Goal: Task Accomplishment & Management: Use online tool/utility

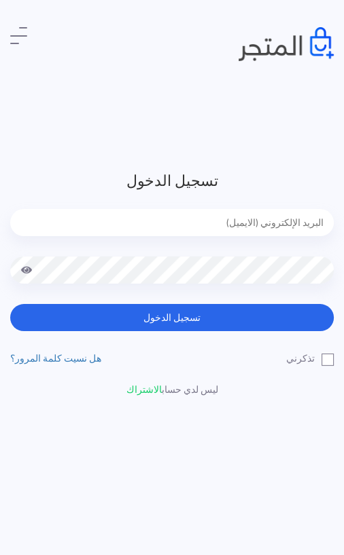
type input "amrarafat538@gmail.com"
type input "[EMAIL_ADDRESS][DOMAIN_NAME]"
click at [139, 313] on button "تسجيل الدخول" at bounding box center [171, 317] width 323 height 27
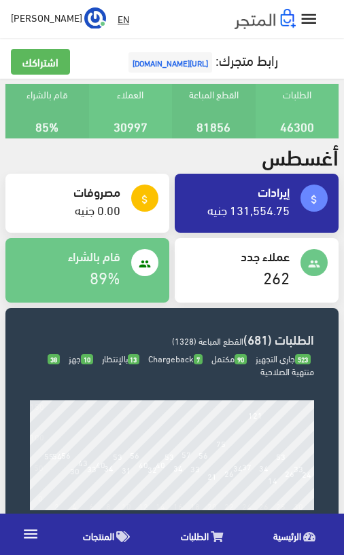
click at [200, 530] on span "الطلبات" at bounding box center [195, 536] width 28 height 17
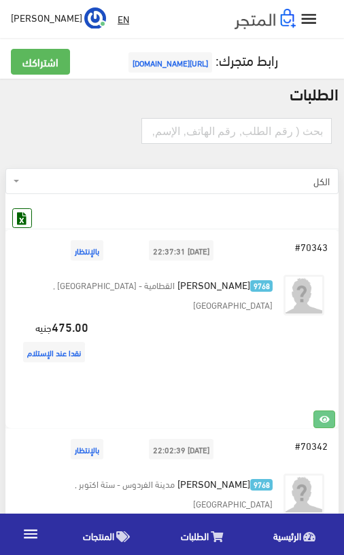
click at [26, 221] on icon at bounding box center [22, 218] width 18 height 18
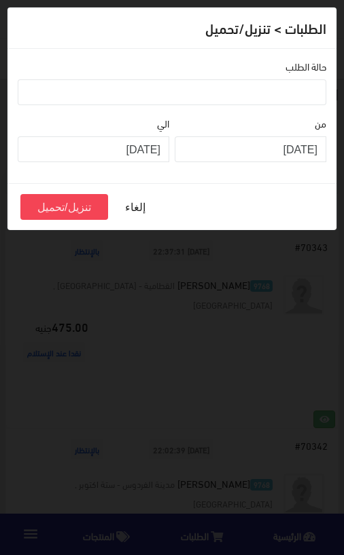
click at [297, 91] on ul at bounding box center [171, 91] width 307 height 22
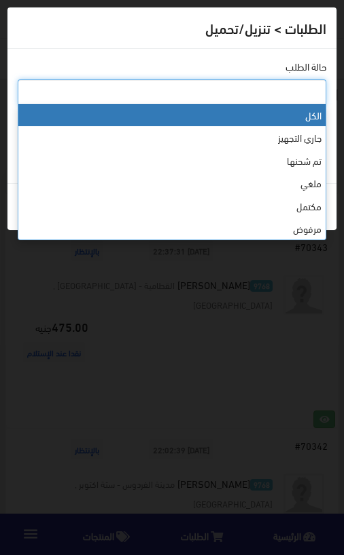
select select "0"
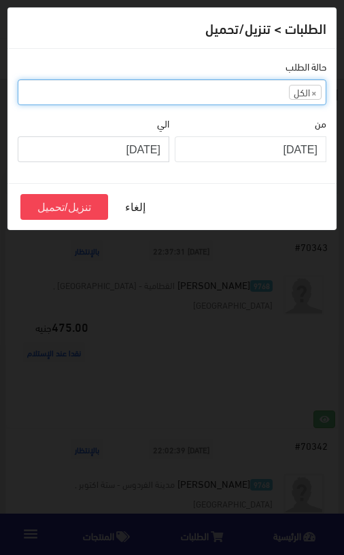
click at [151, 151] on input "[DATE]" at bounding box center [93, 149] width 151 height 26
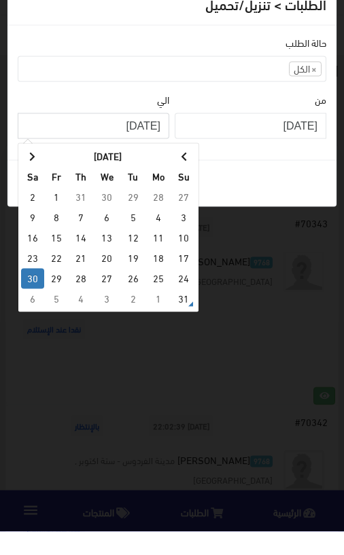
click at [179, 312] on td "31" at bounding box center [184, 322] width 24 height 20
type input "[DATE]"
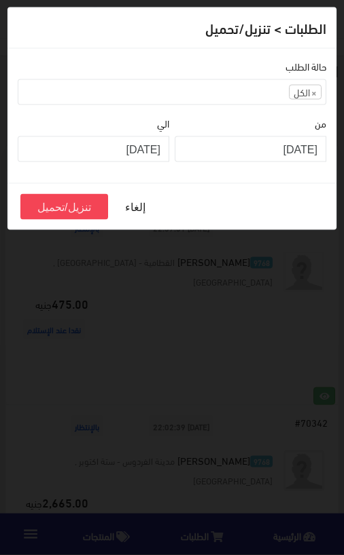
scroll to position [24, 0]
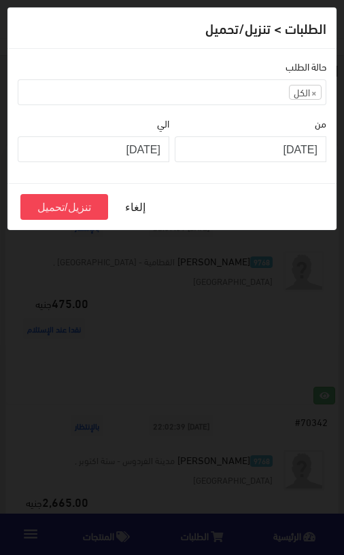
click at [65, 203] on button "تنزيل/تحميل" at bounding box center [64, 207] width 88 height 26
click at [67, 207] on button "تنزيل/تحميل" at bounding box center [64, 207] width 88 height 26
click at [271, 388] on div "الطلبات > تنزيل/تحميل حالة الطلب الكل جاري التجهيز تم شحنها ملغي مكتمل مرفوض تم…" at bounding box center [172, 277] width 344 height 555
click at [127, 199] on button "إلغاء" at bounding box center [135, 207] width 54 height 26
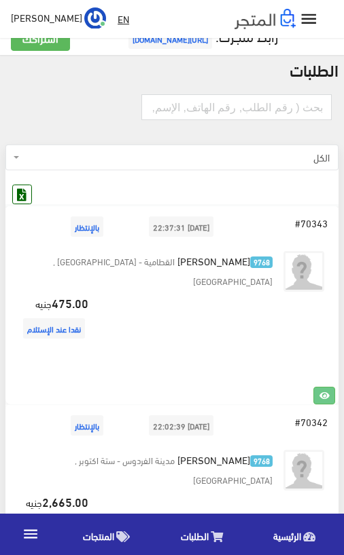
click at [26, 204] on button at bounding box center [21, 194] width 19 height 19
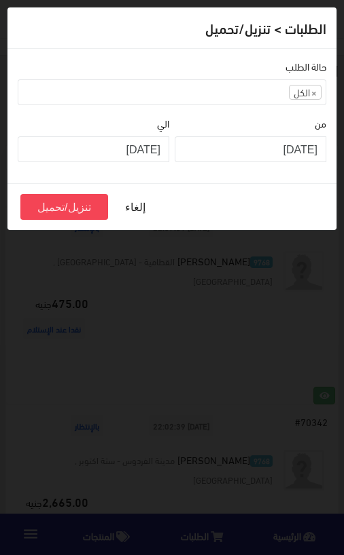
click at [323, 92] on ul "× الكل" at bounding box center [171, 91] width 307 height 22
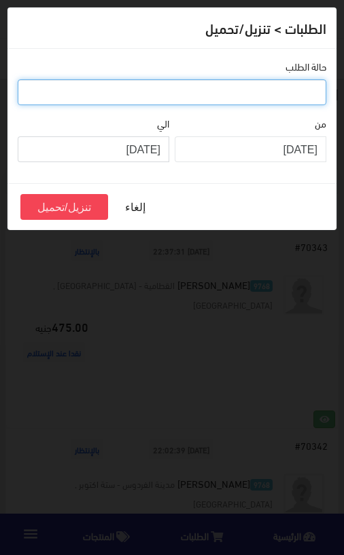
click at [132, 152] on input "[DATE]" at bounding box center [93, 149] width 151 height 26
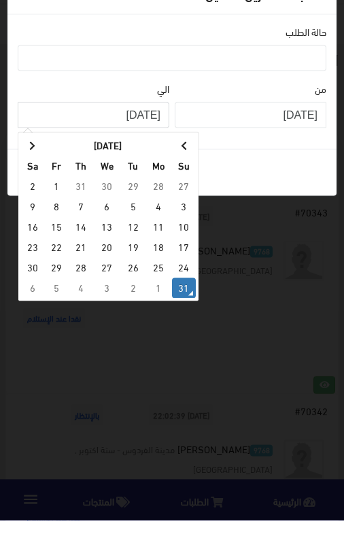
click at [179, 312] on td "31" at bounding box center [184, 322] width 24 height 20
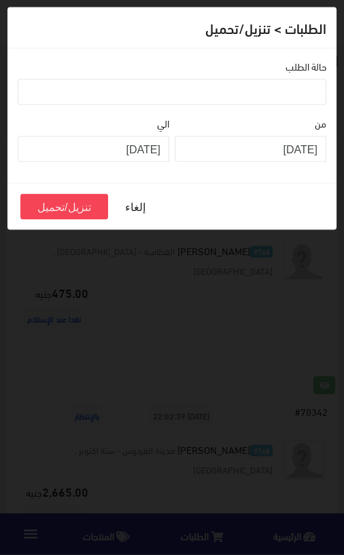
scroll to position [35, 0]
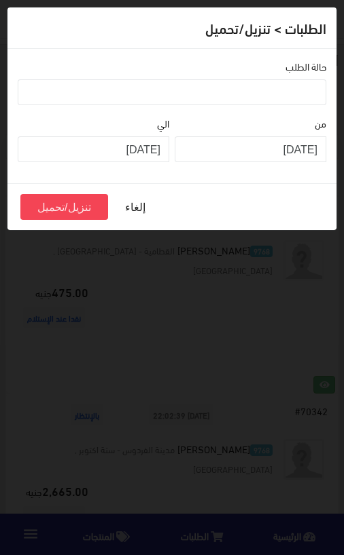
click at [74, 204] on button "تنزيل/تحميل" at bounding box center [64, 207] width 88 height 26
click at [293, 90] on ul at bounding box center [171, 91] width 307 height 22
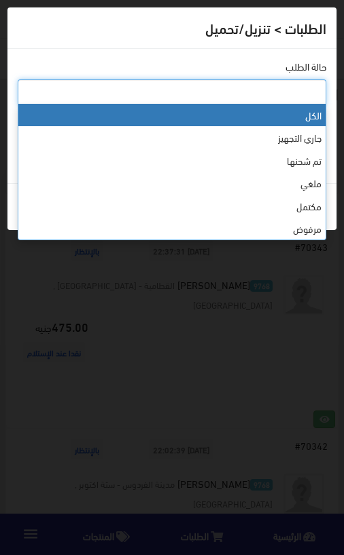
select select "0"
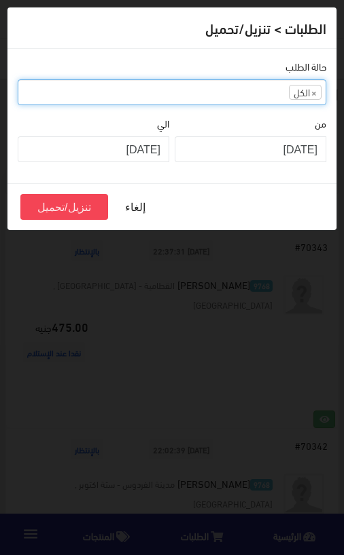
click at [56, 204] on button "تنزيل/تحميل" at bounding box center [64, 207] width 88 height 26
